Goal: Find contact information: Obtain details needed to contact an individual or organization

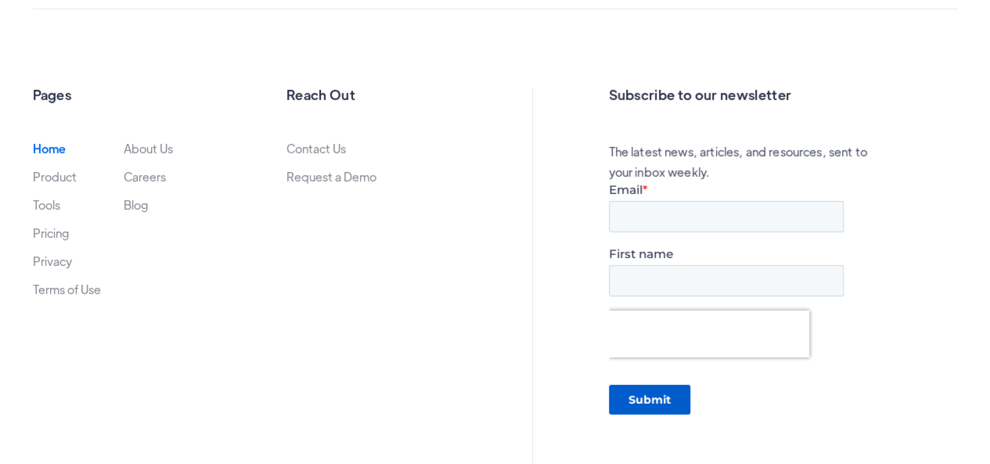
scroll to position [5250, 0]
click at [321, 146] on link "Contact Us" at bounding box center [316, 149] width 59 height 13
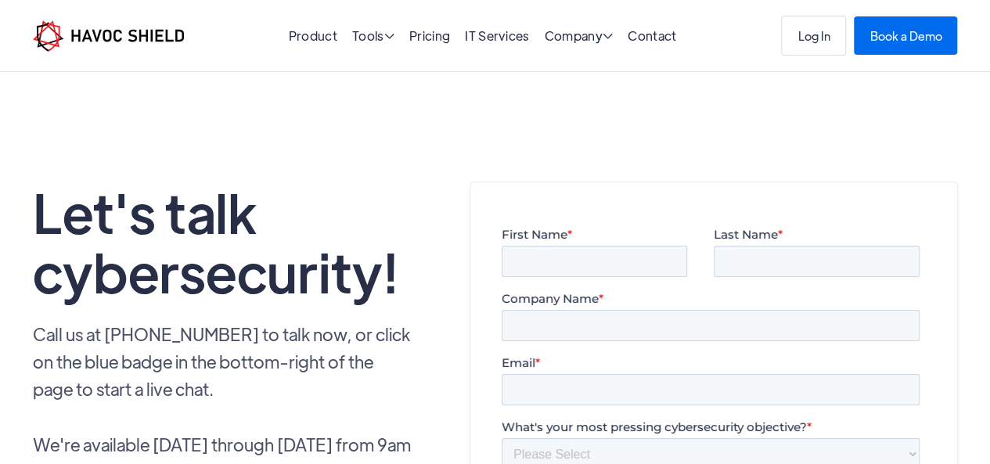
scroll to position [507, 0]
